Goal: Task Accomplishment & Management: Complete application form

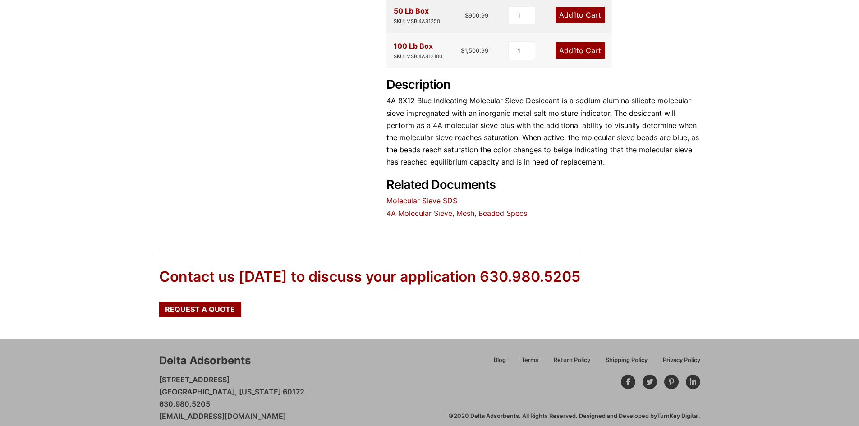
scroll to position [414, 0]
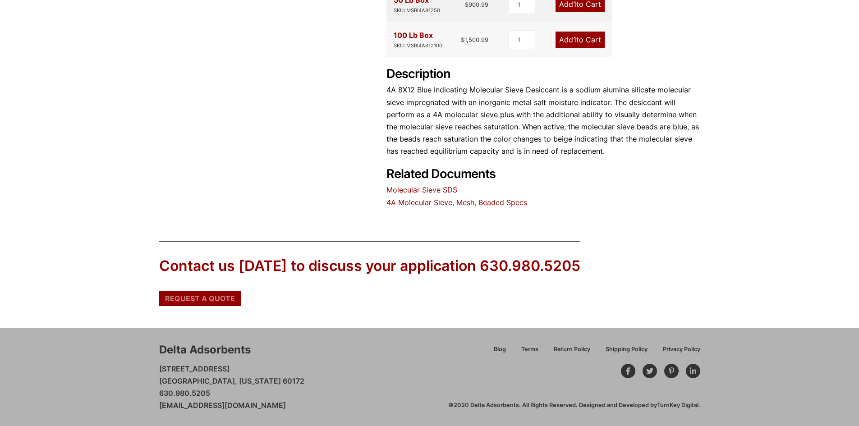
click at [206, 302] on span "Request a Quote" at bounding box center [200, 298] width 70 height 7
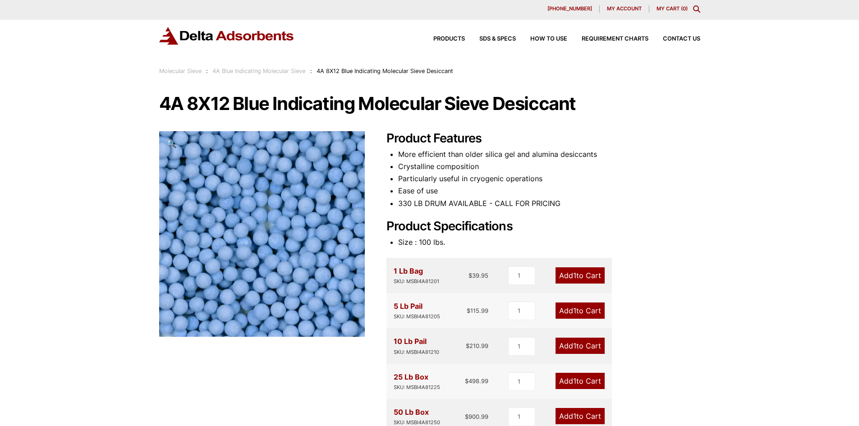
scroll to position [0, 0]
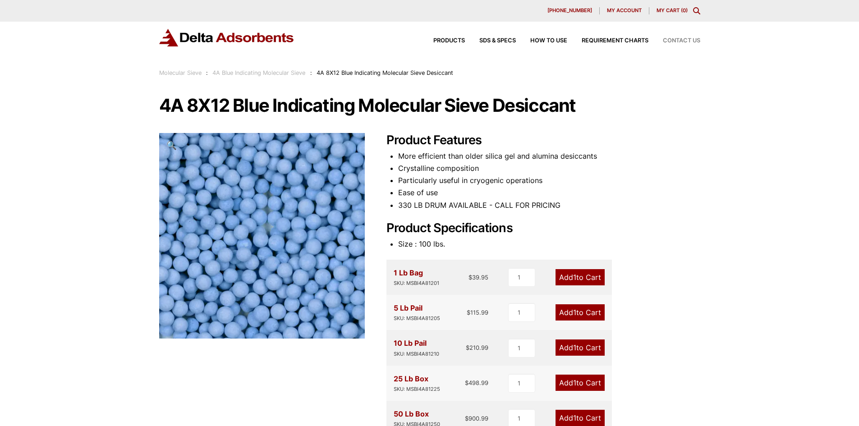
click at [677, 41] on span "Contact Us" at bounding box center [681, 41] width 37 height 6
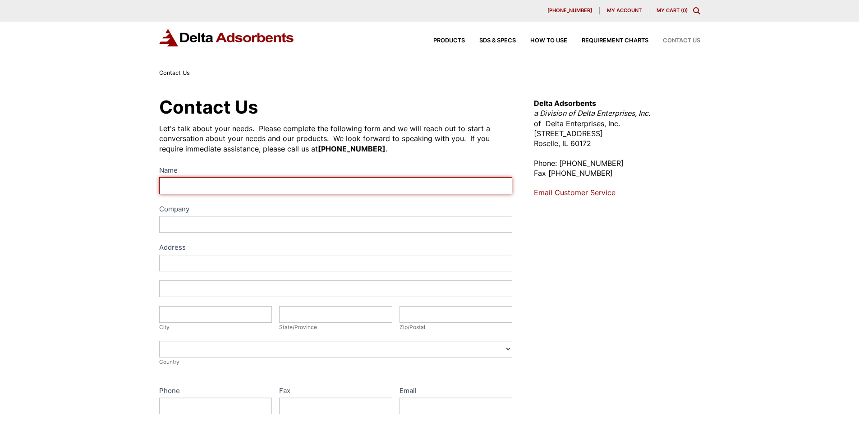
click at [187, 185] on input "Name" at bounding box center [336, 185] width 354 height 17
type input "Mary Federline"
type input "Noble Supply"
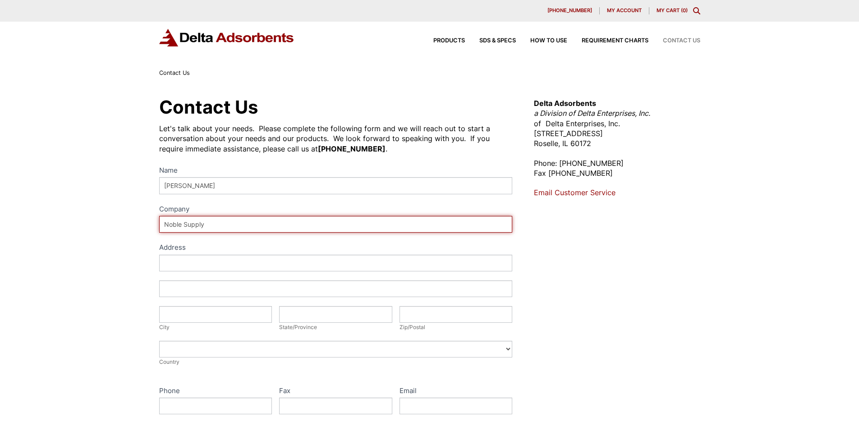
type input "ONE OVERCASH AVE"
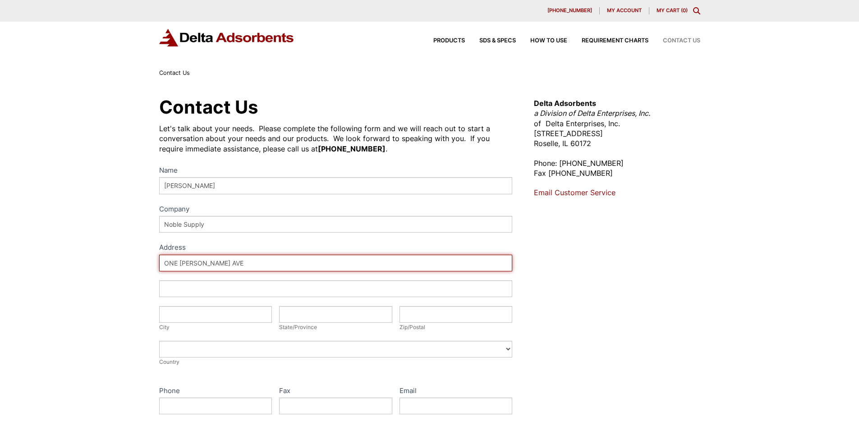
type input "BUILDING 350 DOOR 11"
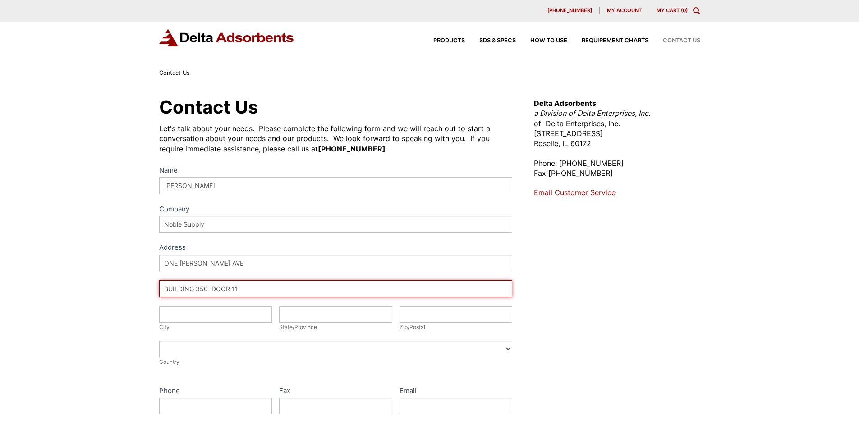
type input "CHAMBERSBURG"
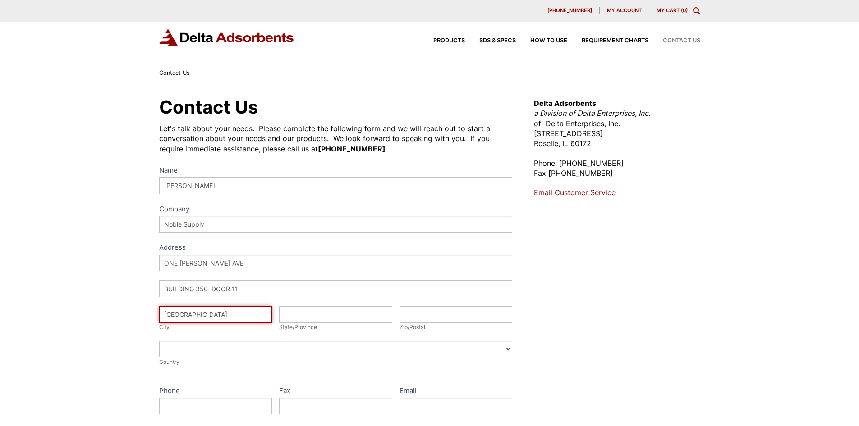
type input "Pennsylvania"
type input "17201"
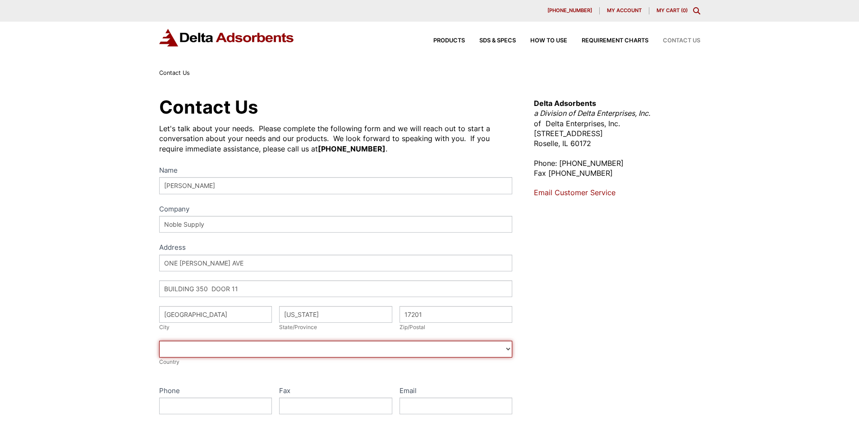
select select "[GEOGRAPHIC_DATA]"
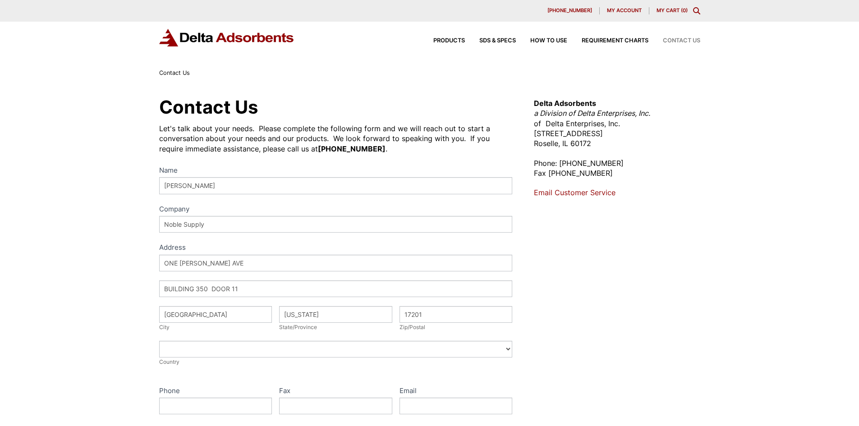
type input "7172678047"
type input "mfederline@noble.com"
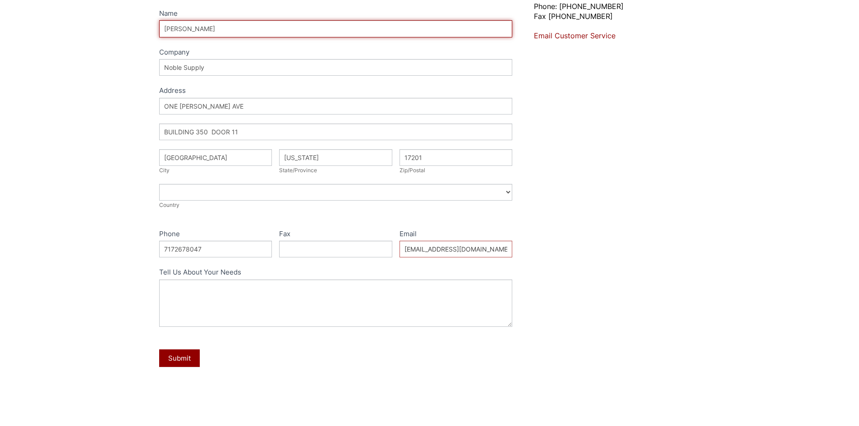
scroll to position [180, 0]
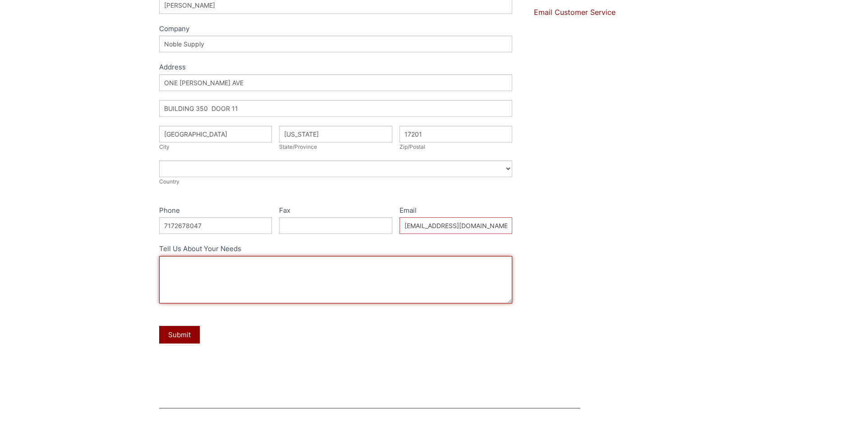
click at [207, 269] on textarea "Tell Us About Your Needs" at bounding box center [336, 279] width 354 height 47
click at [235, 269] on textarea "Tell Us About Your Needs" at bounding box center [336, 279] width 354 height 47
paste textarea "DESICCARE MOL8X12-4A 4A 8X12 MOLECULAR SIEVE DESICCANT"
click at [216, 268] on textarea "Good morning, Would you please quote me 2 of the DESICCARE MOL8X12-4A 4A 8X12 M…" at bounding box center [336, 279] width 354 height 47
click at [212, 265] on textarea "Good morning, Would you please quote me 2 of the DESICCARE MOL8X12-4A 4A 8X12 M…" at bounding box center [336, 279] width 354 height 47
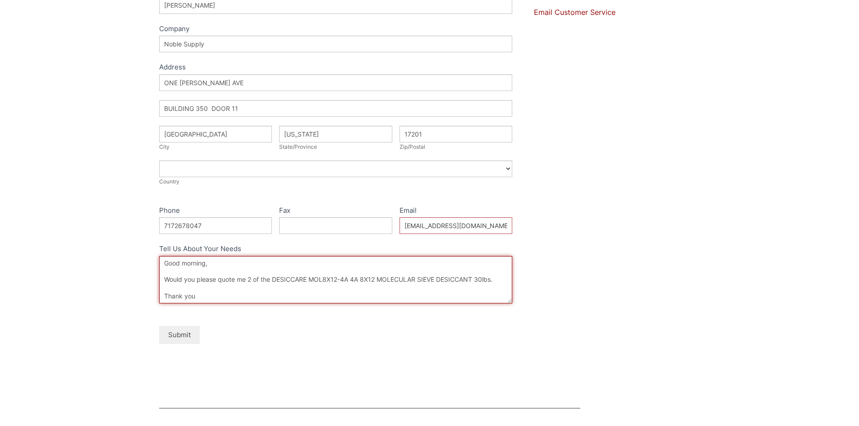
type textarea "Good morning, Would you please quote me 2 of the DESICCARE MOL8X12-4A 4A 8X12 M…"
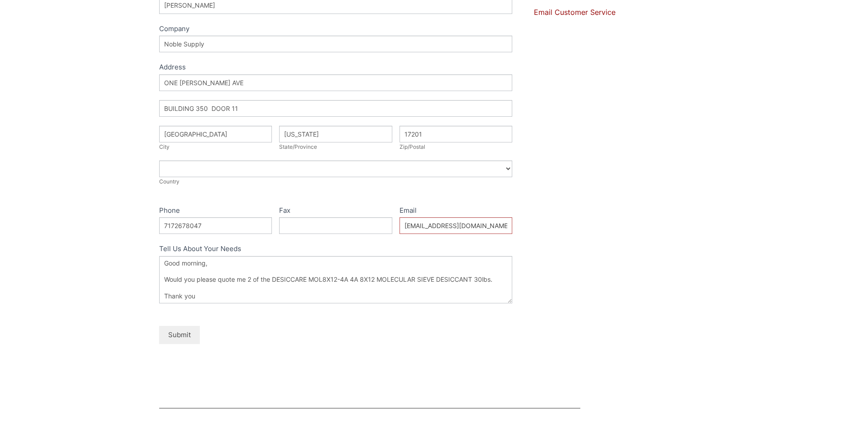
click at [176, 339] on button "Submit" at bounding box center [179, 335] width 41 height 18
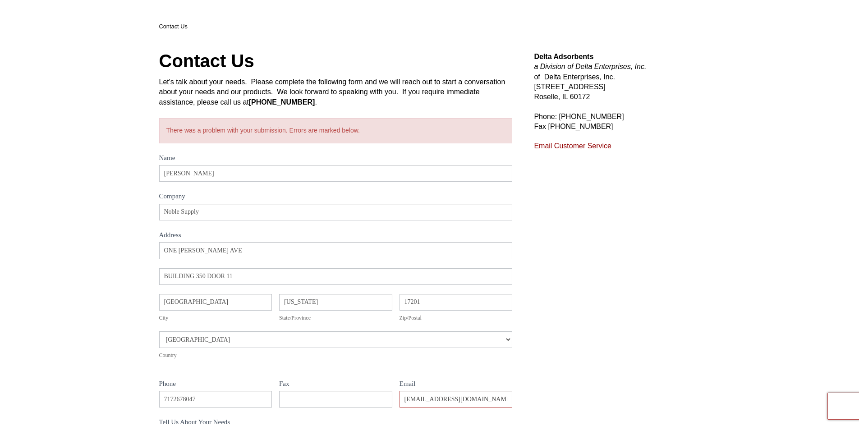
scroll to position [45, 0]
click at [562, 147] on link "Email Customer Service" at bounding box center [573, 147] width 78 height 8
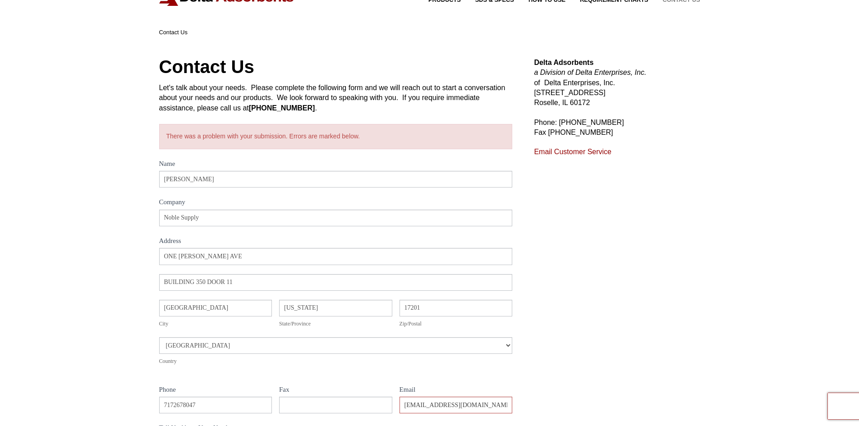
scroll to position [0, 0]
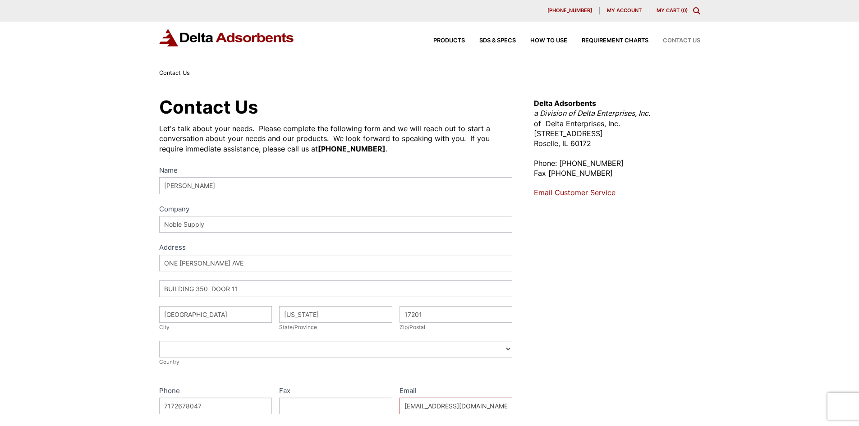
select select "United States"
